Goal: Check status: Check status

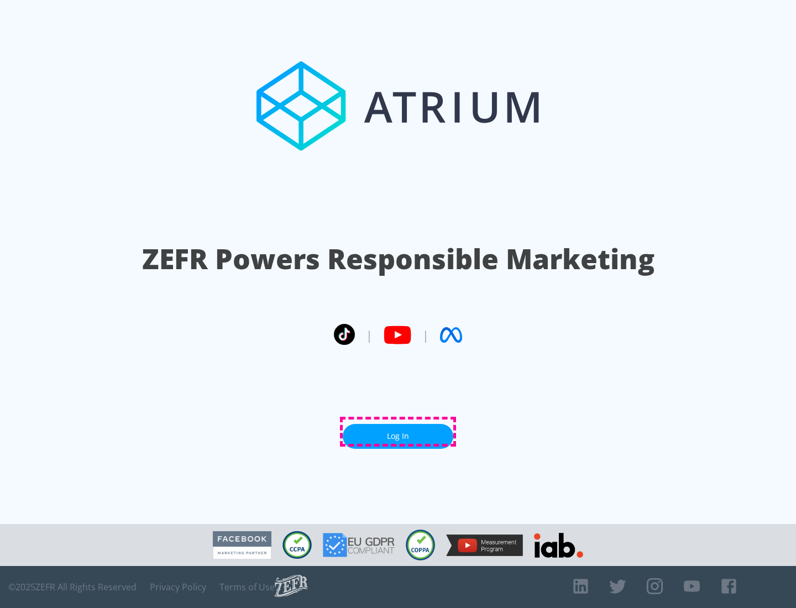
click at [398, 432] on link "Log In" at bounding box center [398, 436] width 111 height 25
